Goal: Find specific page/section: Find specific page/section

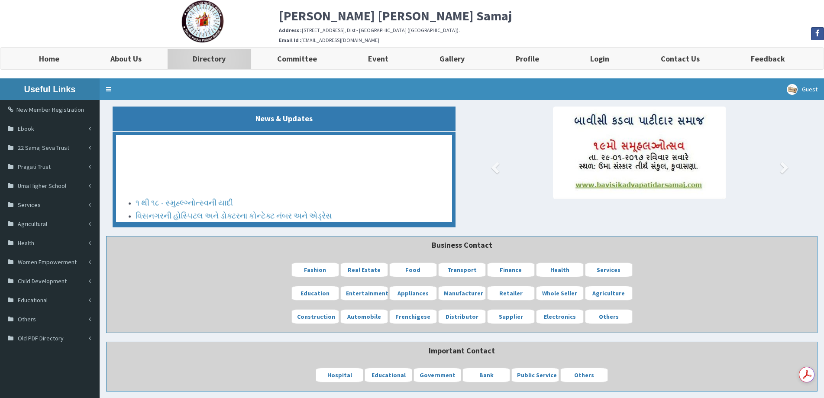
click at [219, 59] on b "Directory" at bounding box center [209, 59] width 33 height 10
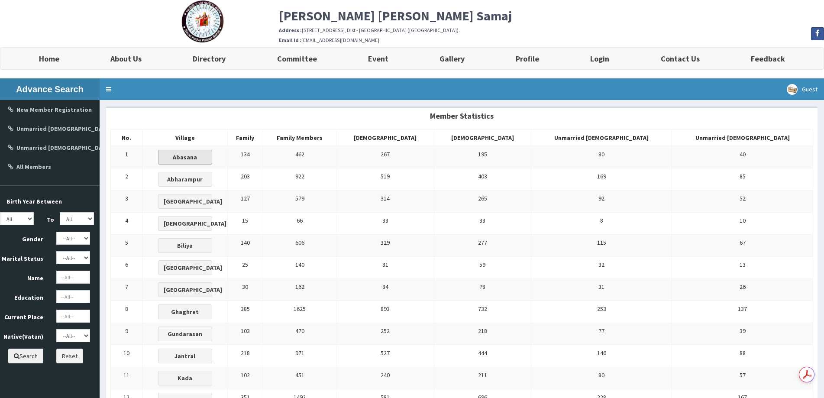
click at [197, 158] on b "Abasana" at bounding box center [185, 157] width 24 height 8
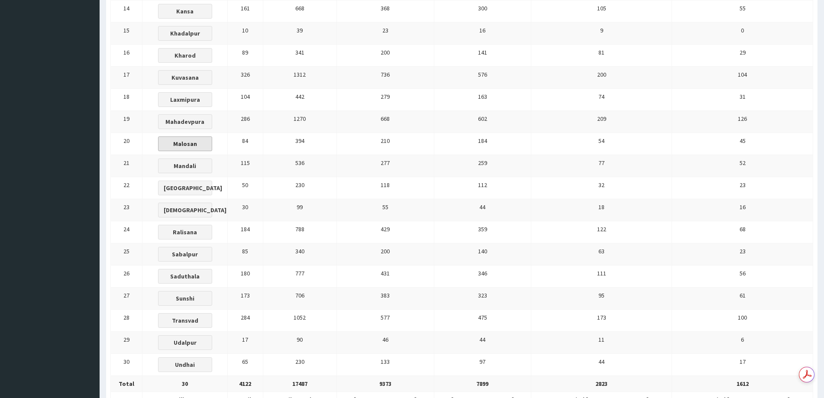
scroll to position [476, 0]
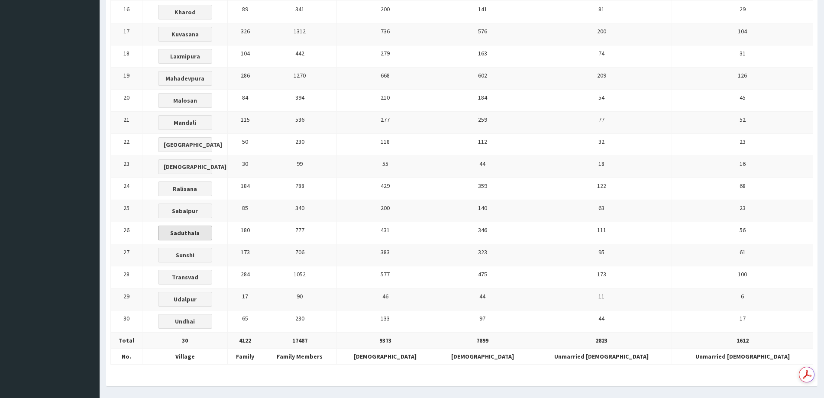
click at [200, 233] on b "Saduthala" at bounding box center [184, 233] width 29 height 8
